Goal: Navigation & Orientation: Find specific page/section

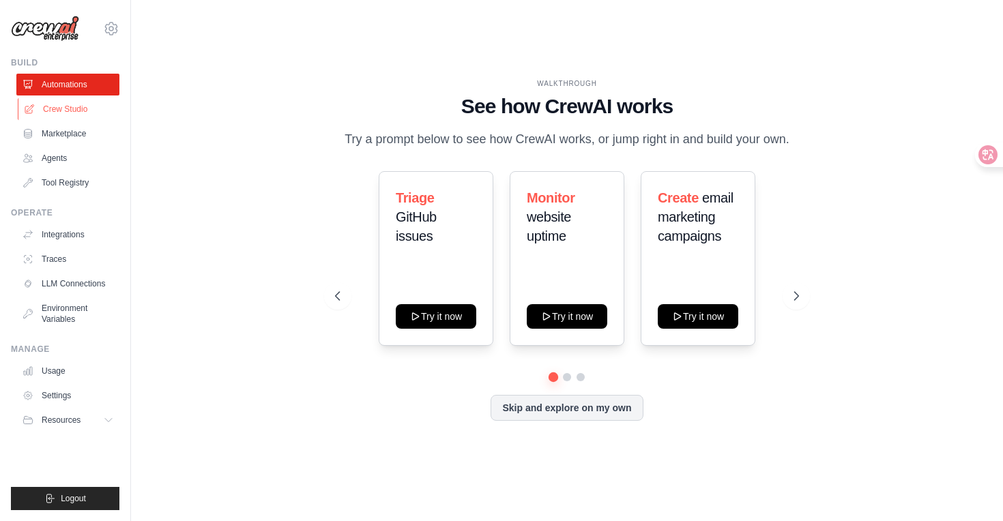
click at [57, 106] on link "Crew Studio" at bounding box center [69, 109] width 103 height 22
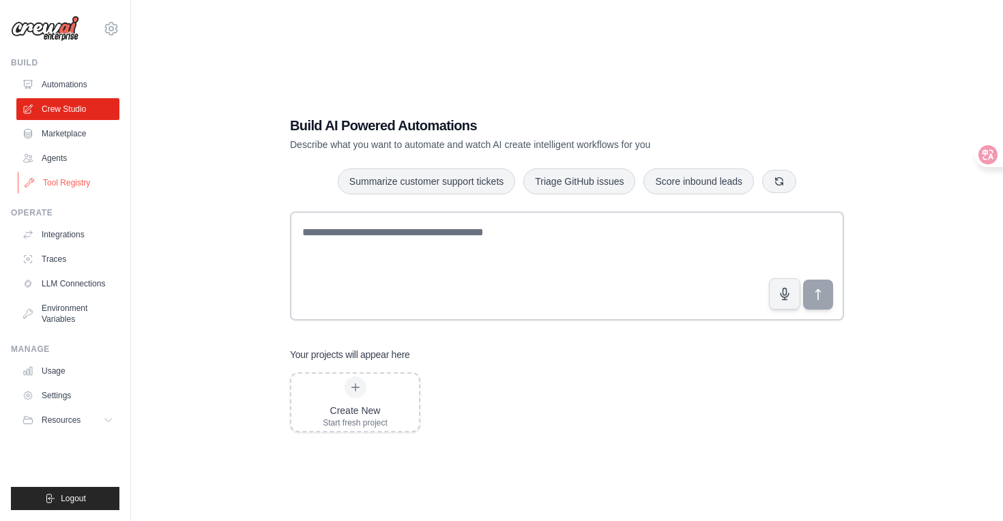
click at [62, 183] on link "Tool Registry" at bounding box center [69, 183] width 103 height 22
